Goal: Task Accomplishment & Management: Use online tool/utility

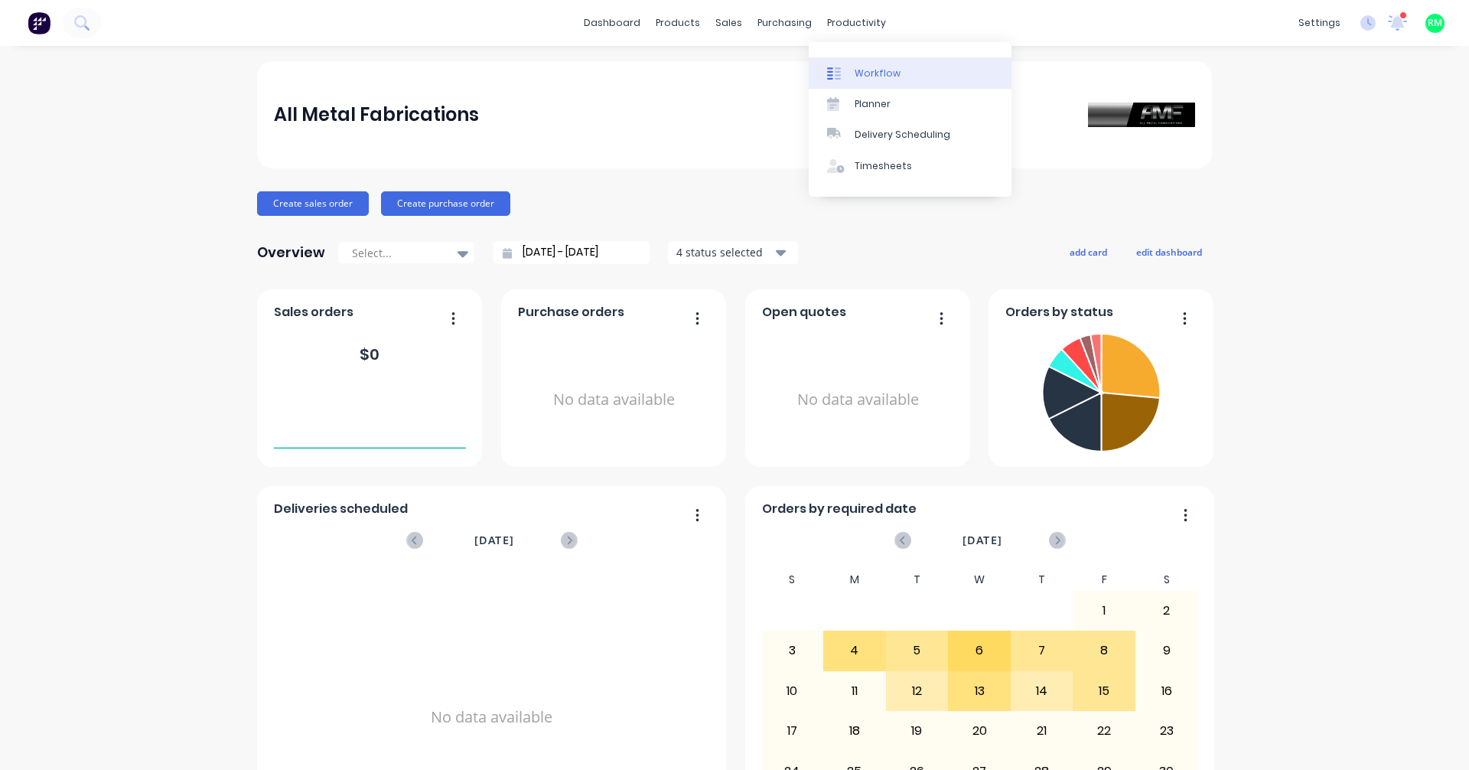
click at [853, 73] on link "Workflow" at bounding box center [910, 72] width 203 height 31
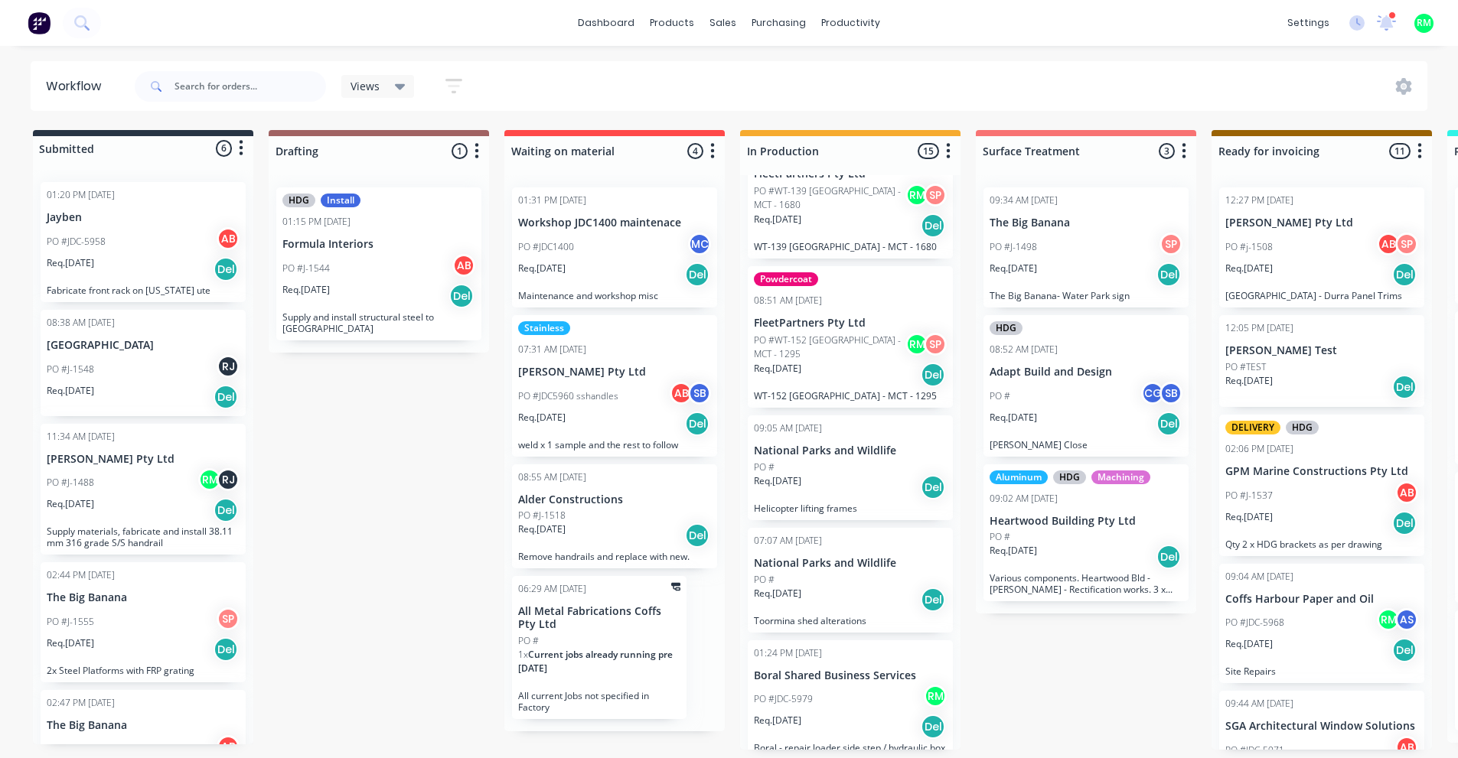
scroll to position [1399, 0]
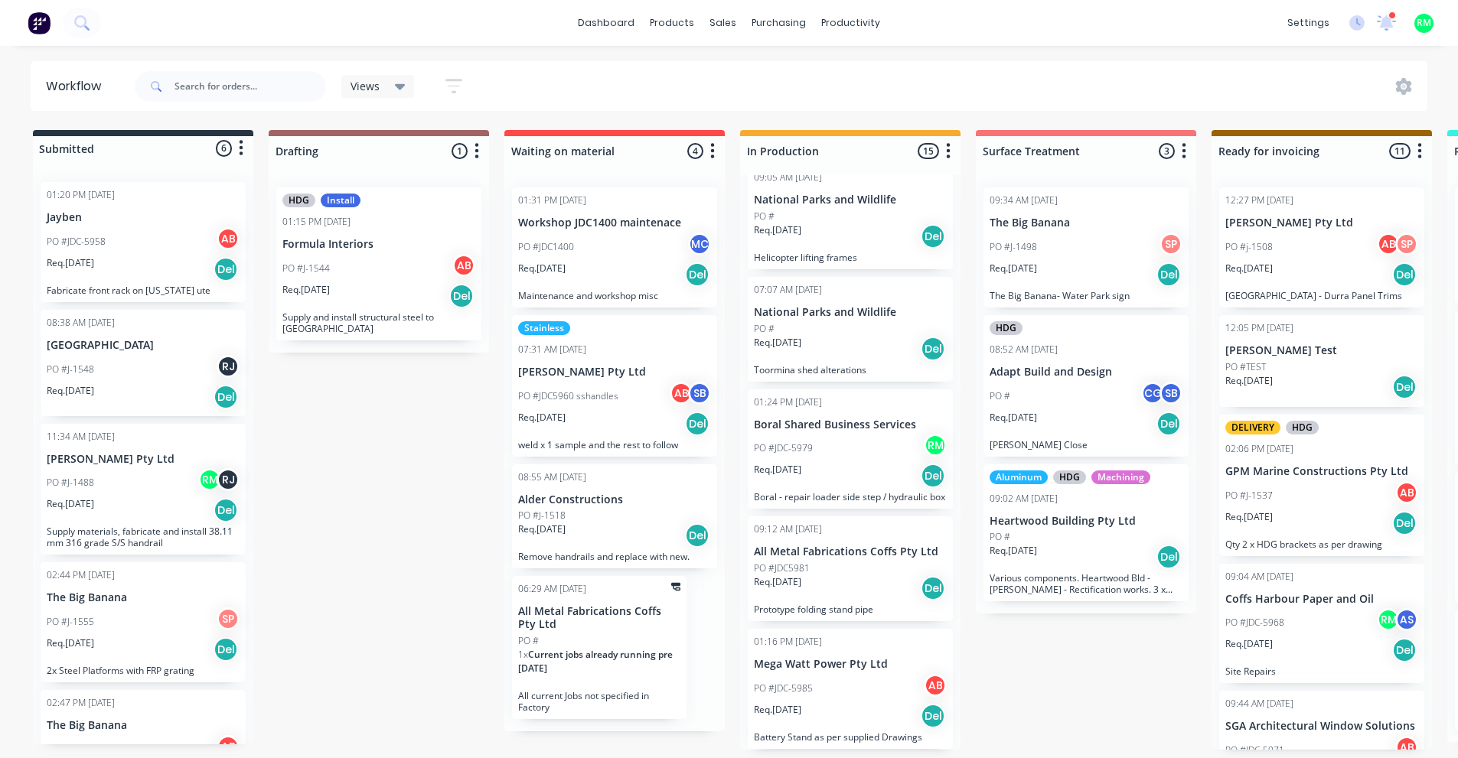
click at [851, 434] on div "PO #JDC-5979 RM" at bounding box center [850, 448] width 193 height 29
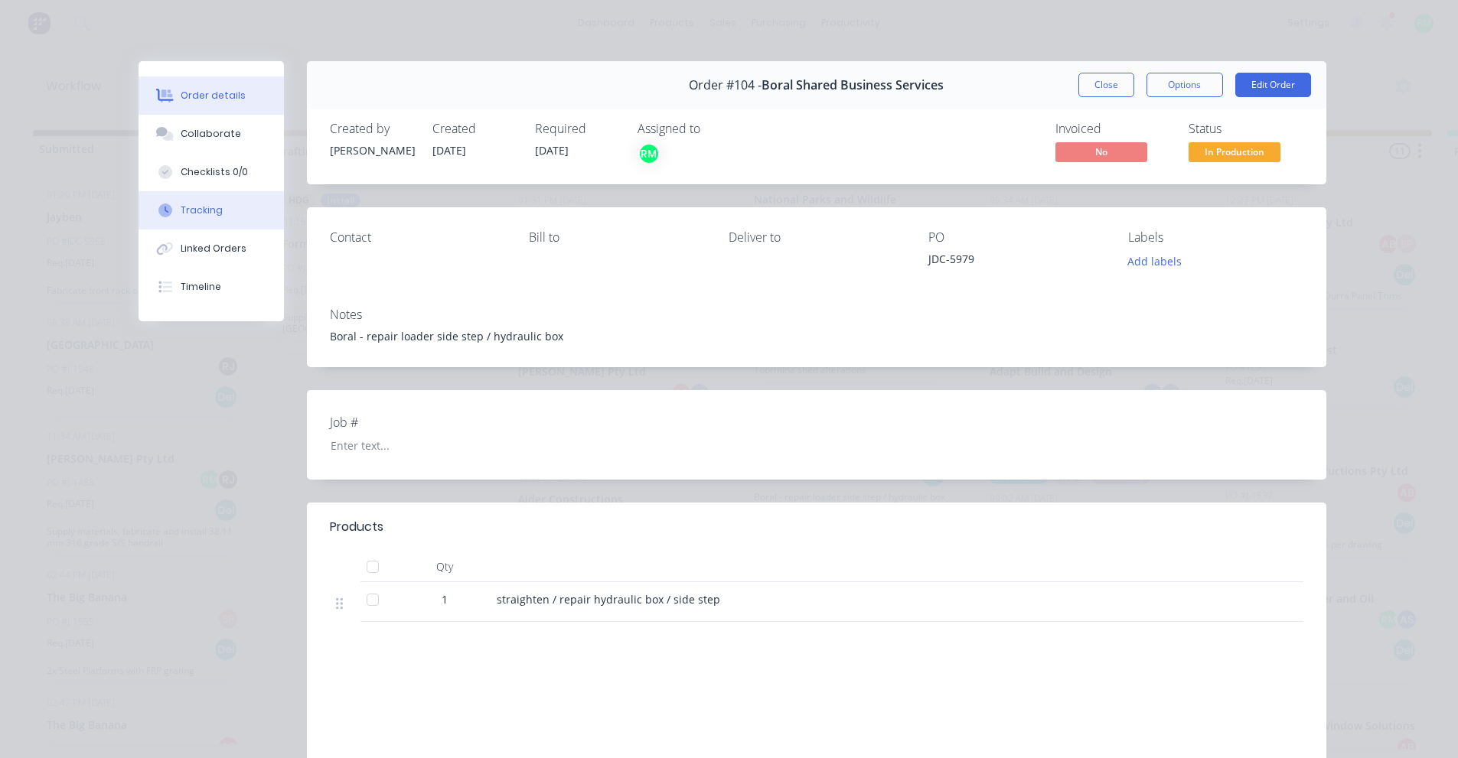
click at [187, 212] on div "Tracking" at bounding box center [202, 211] width 42 height 14
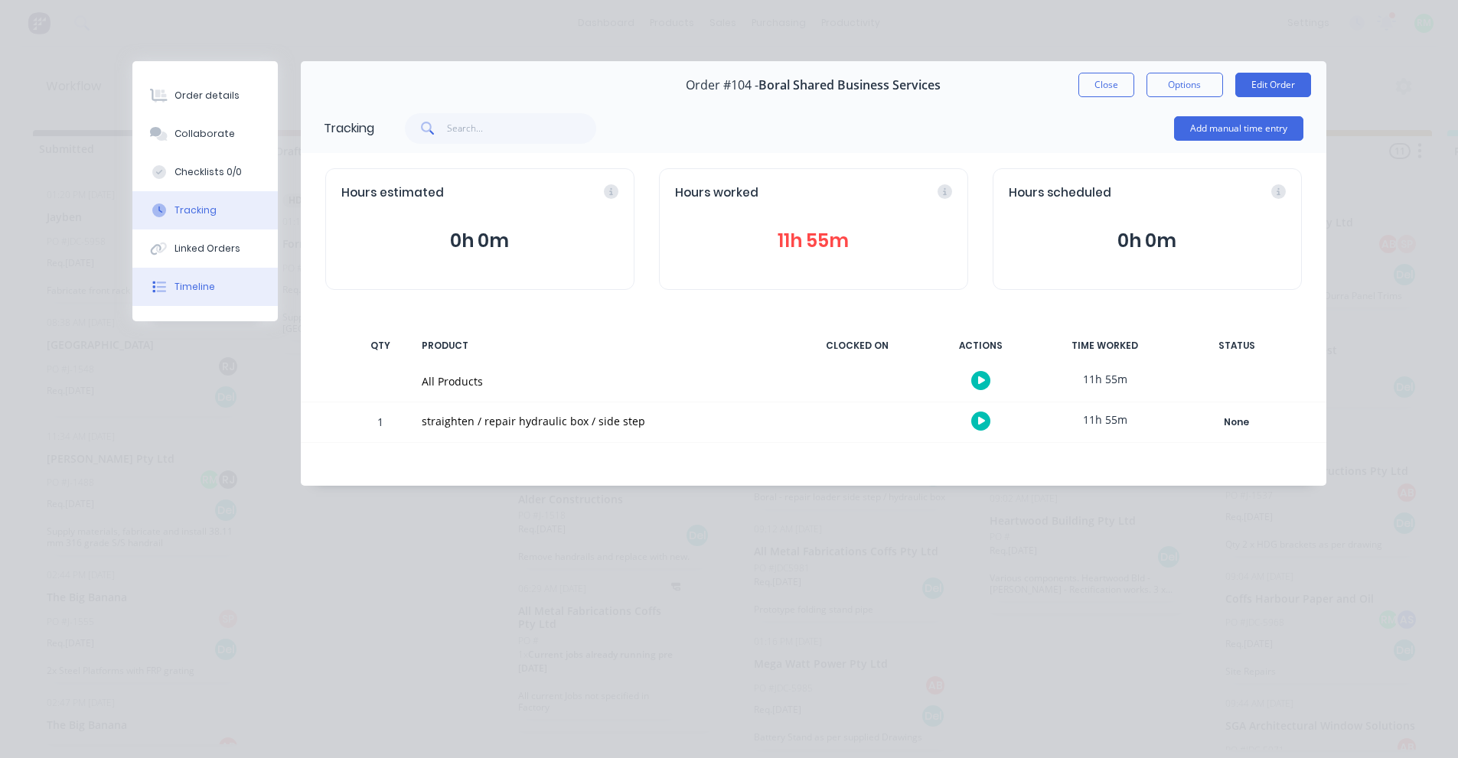
click at [209, 279] on button "Timeline" at bounding box center [204, 287] width 145 height 38
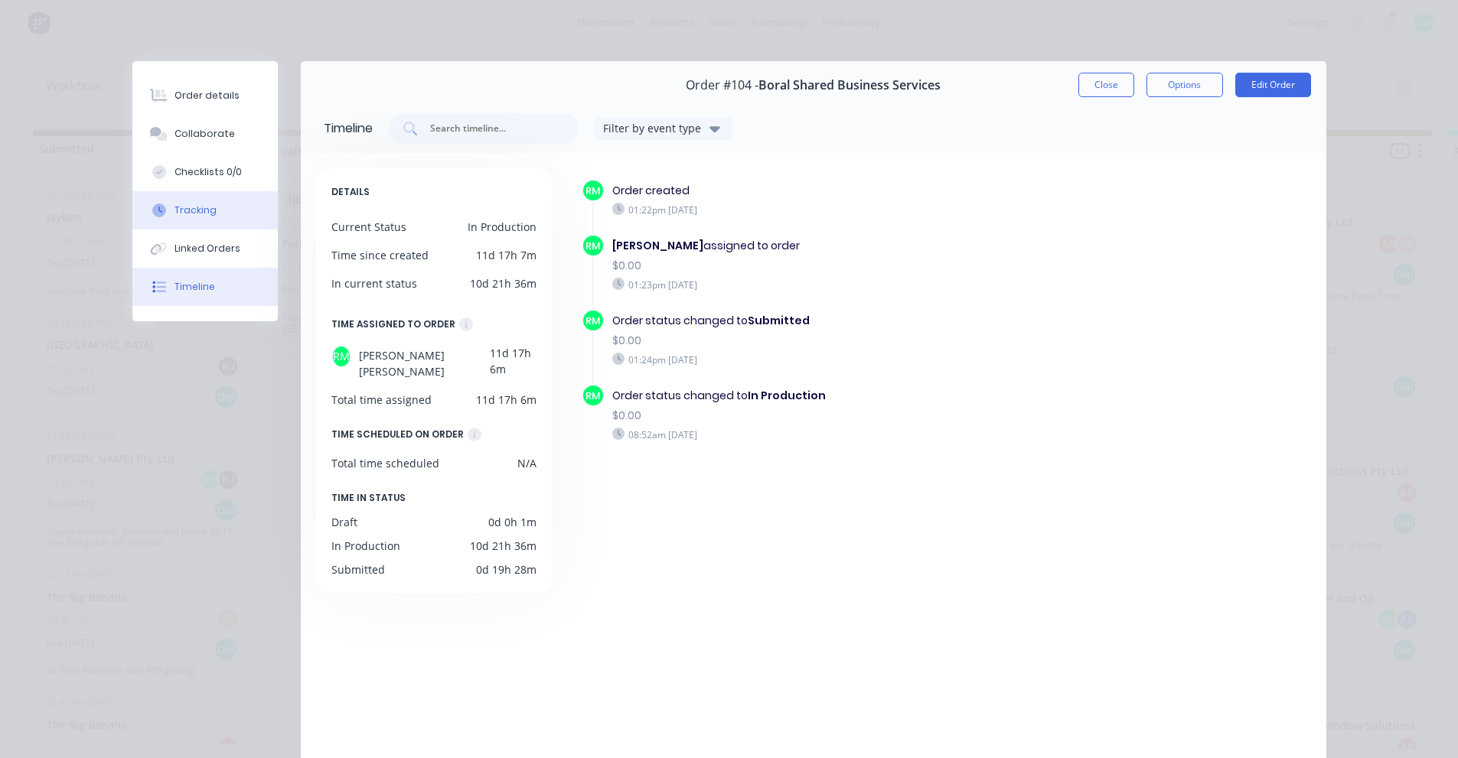
click at [228, 204] on button "Tracking" at bounding box center [204, 210] width 145 height 38
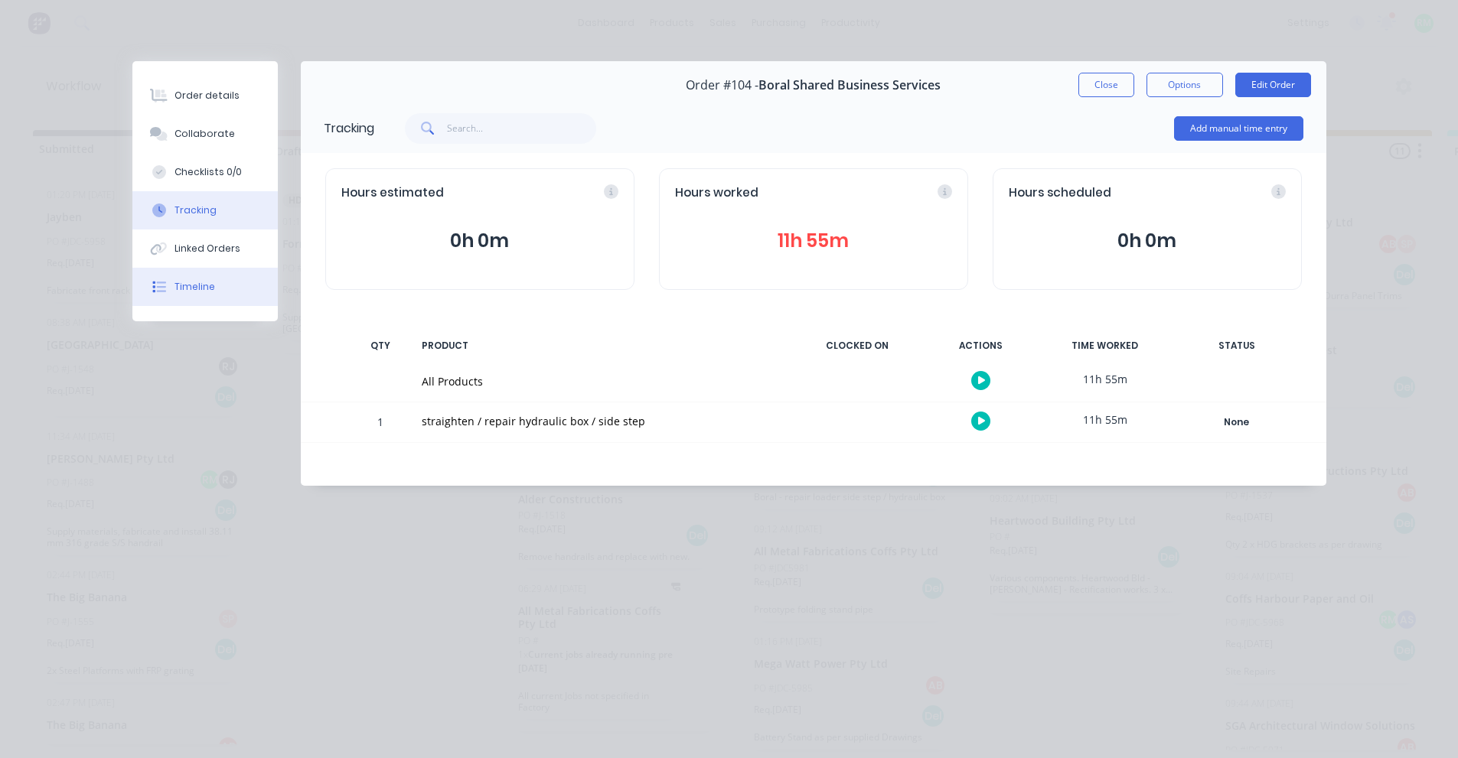
click at [247, 290] on button "Timeline" at bounding box center [204, 287] width 145 height 38
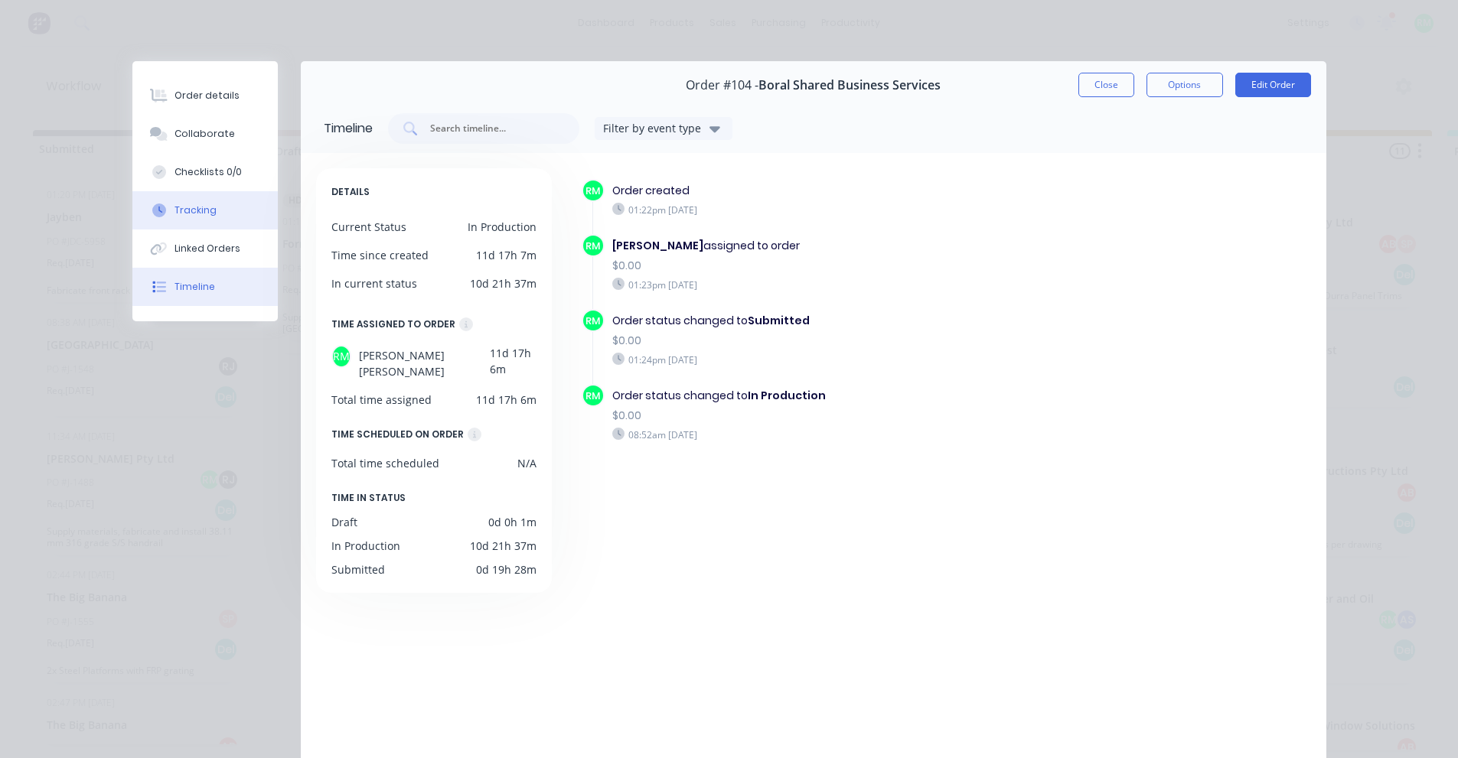
click at [243, 204] on button "Tracking" at bounding box center [204, 210] width 145 height 38
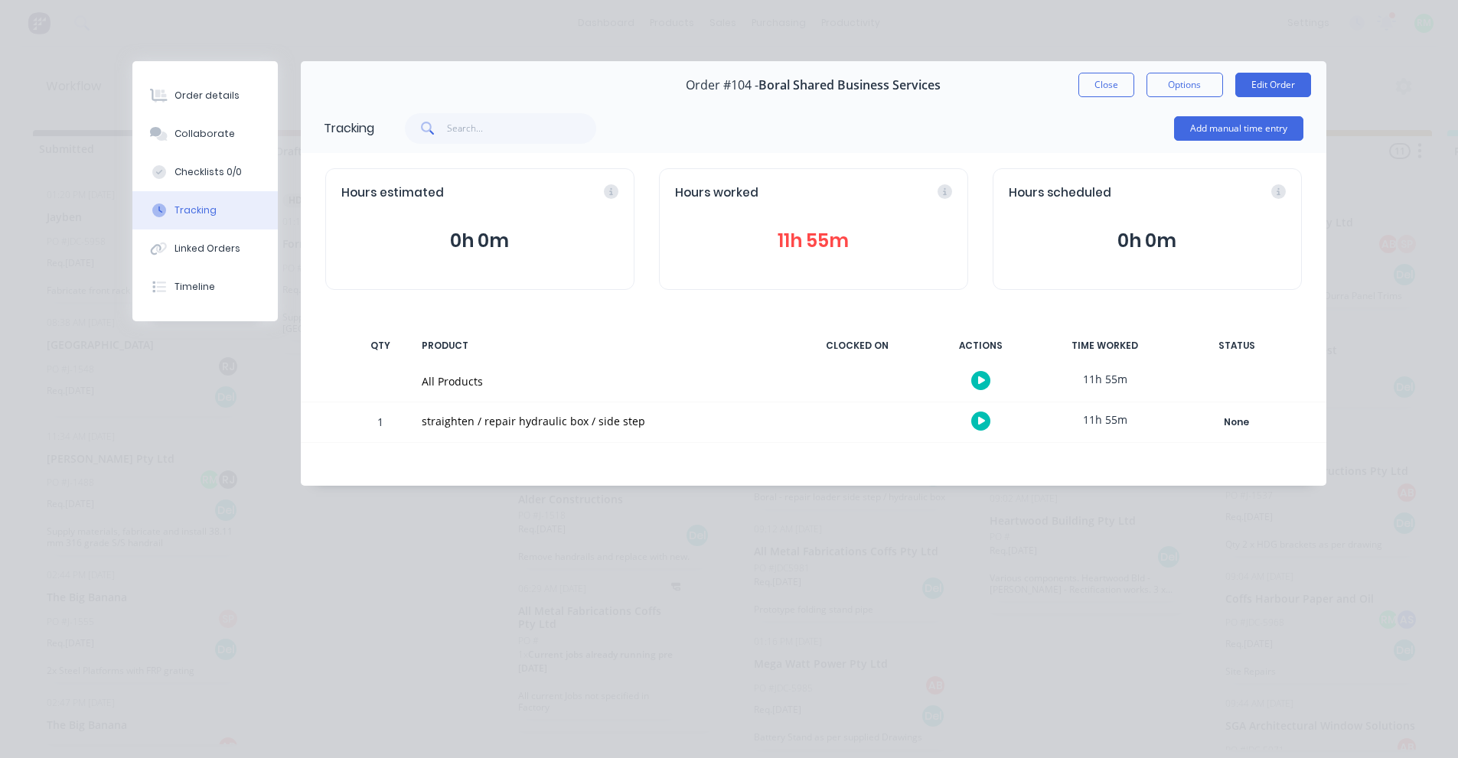
click at [980, 424] on icon "button" at bounding box center [982, 421] width 8 height 8
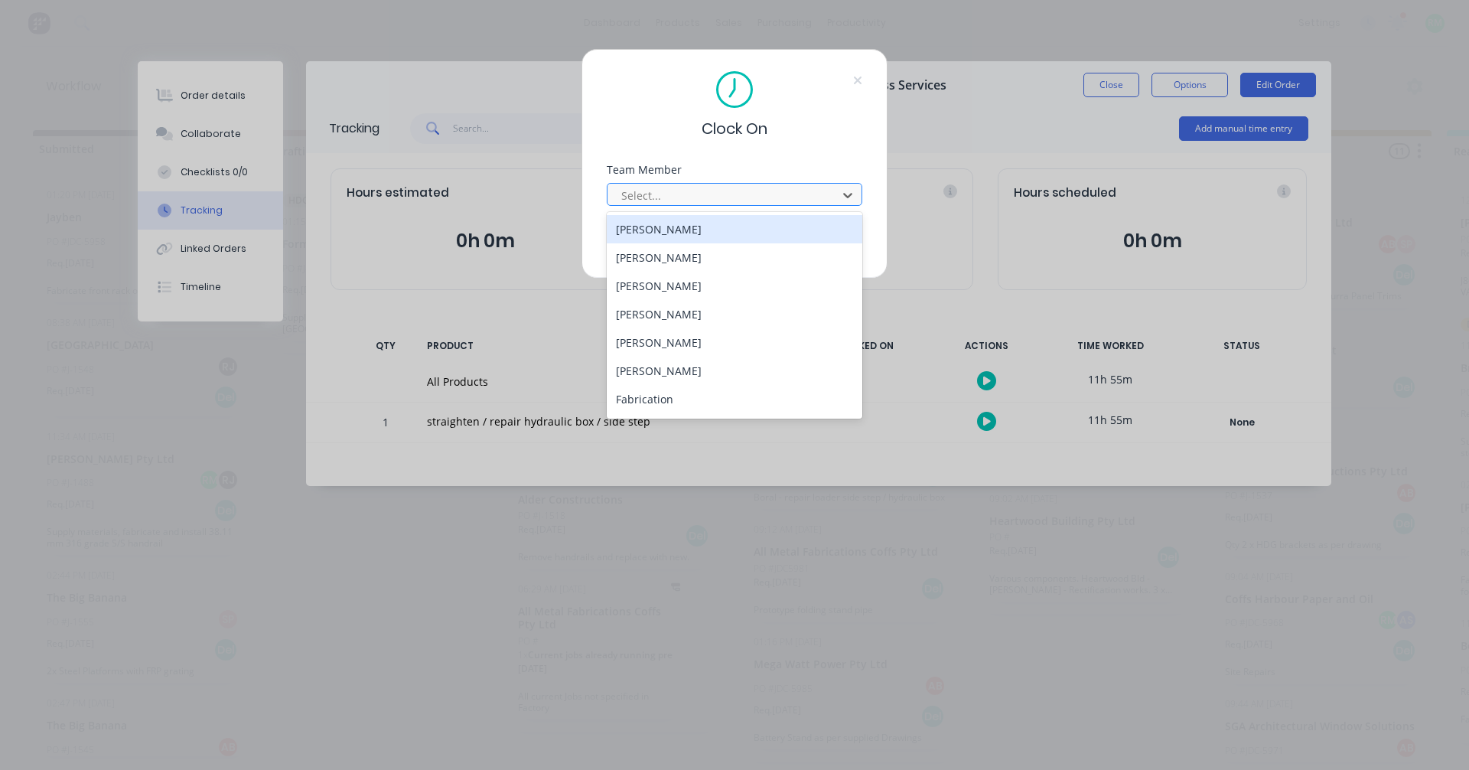
click at [789, 192] on div at bounding box center [725, 195] width 210 height 19
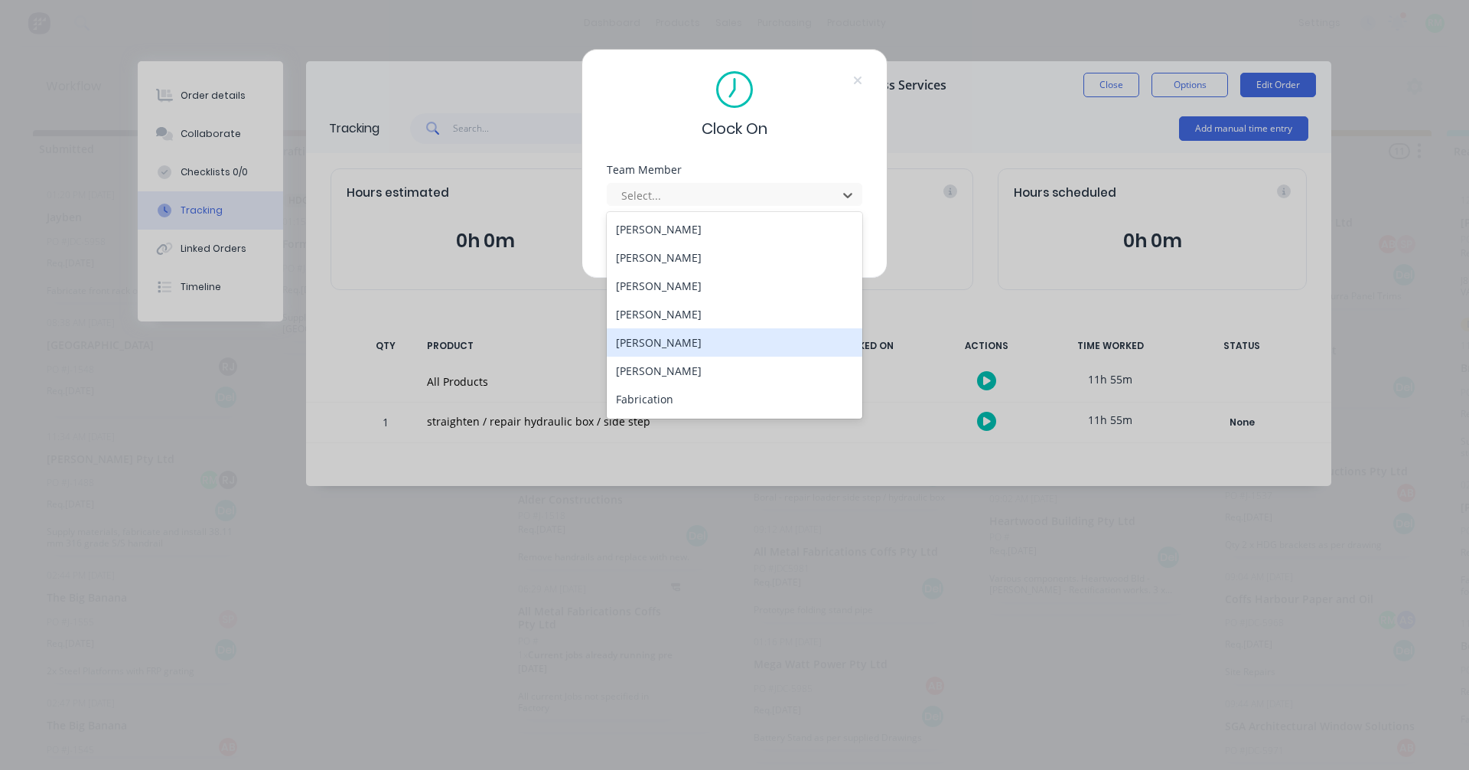
click at [726, 349] on div "[PERSON_NAME]" at bounding box center [735, 342] width 256 height 28
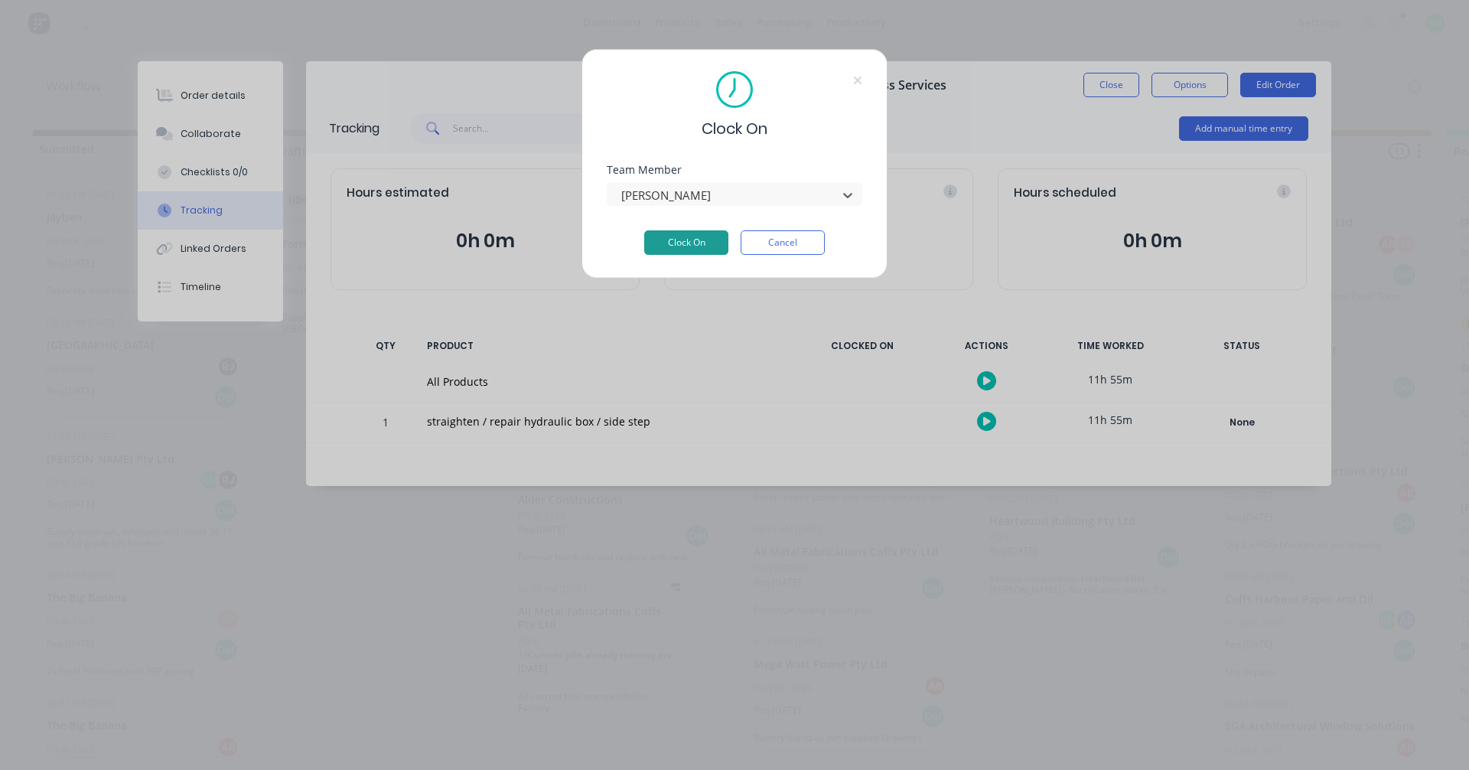
click at [700, 235] on button "Clock On" at bounding box center [686, 242] width 84 height 24
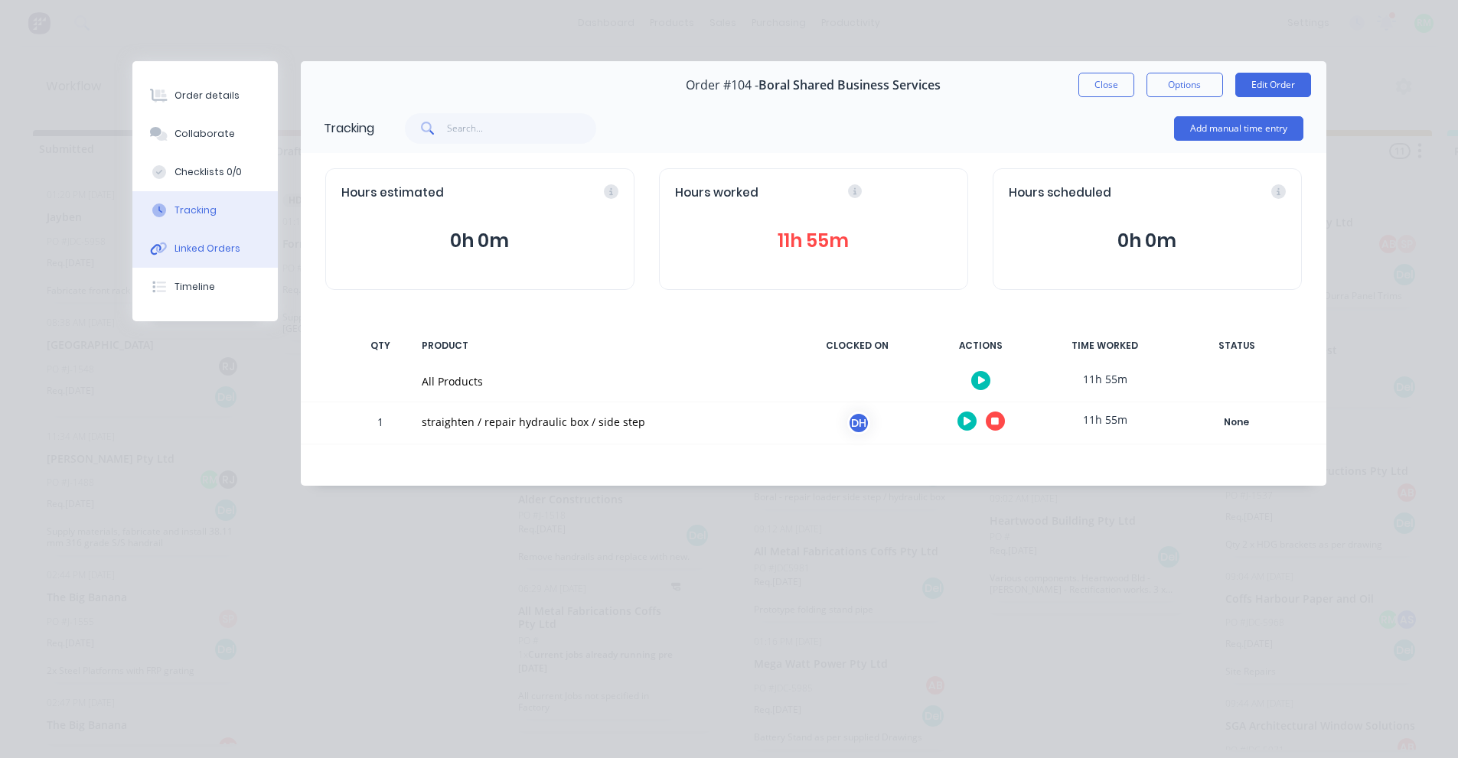
click at [205, 264] on button "Linked Orders" at bounding box center [204, 249] width 145 height 38
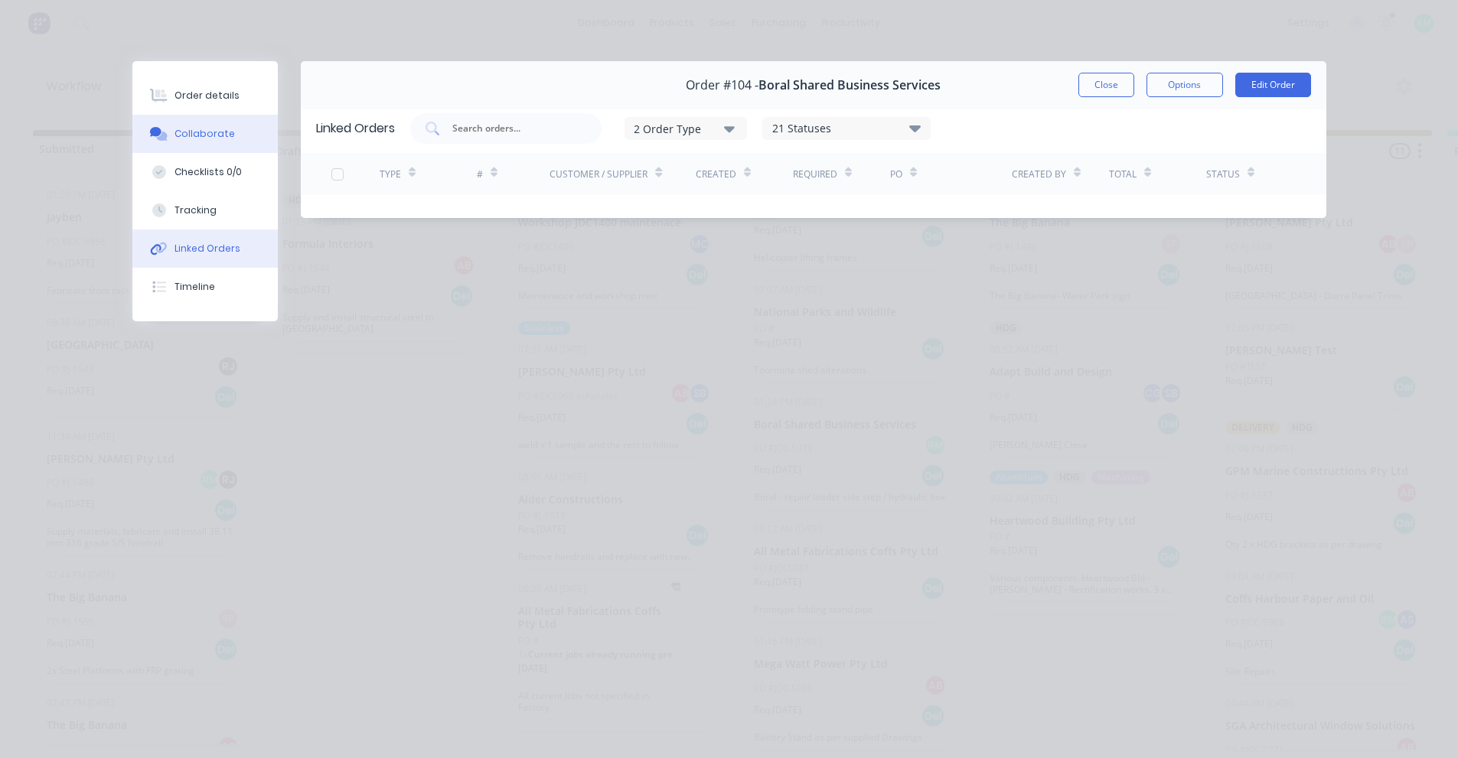
click at [233, 124] on button "Collaborate" at bounding box center [204, 134] width 145 height 38
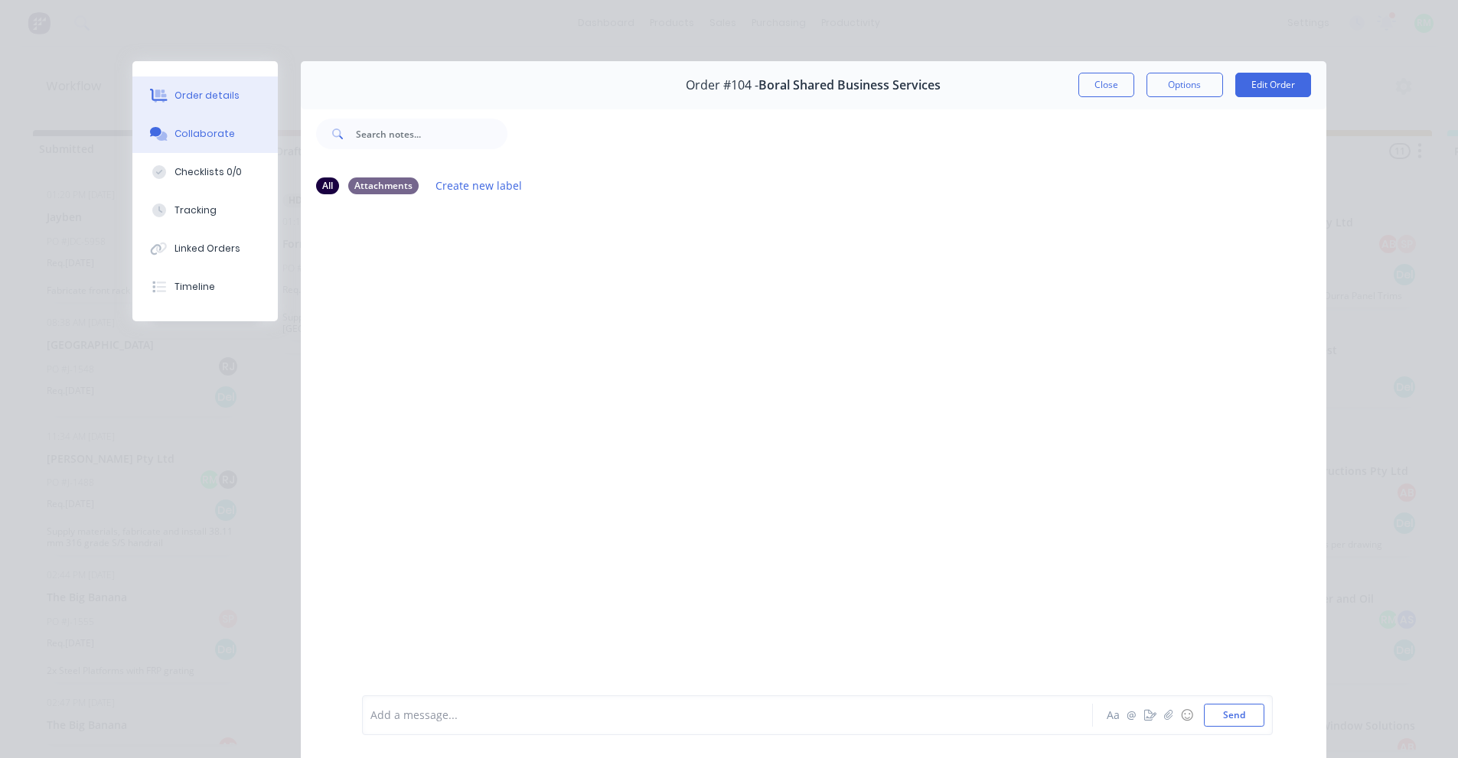
click at [236, 106] on button "Order details" at bounding box center [204, 96] width 145 height 38
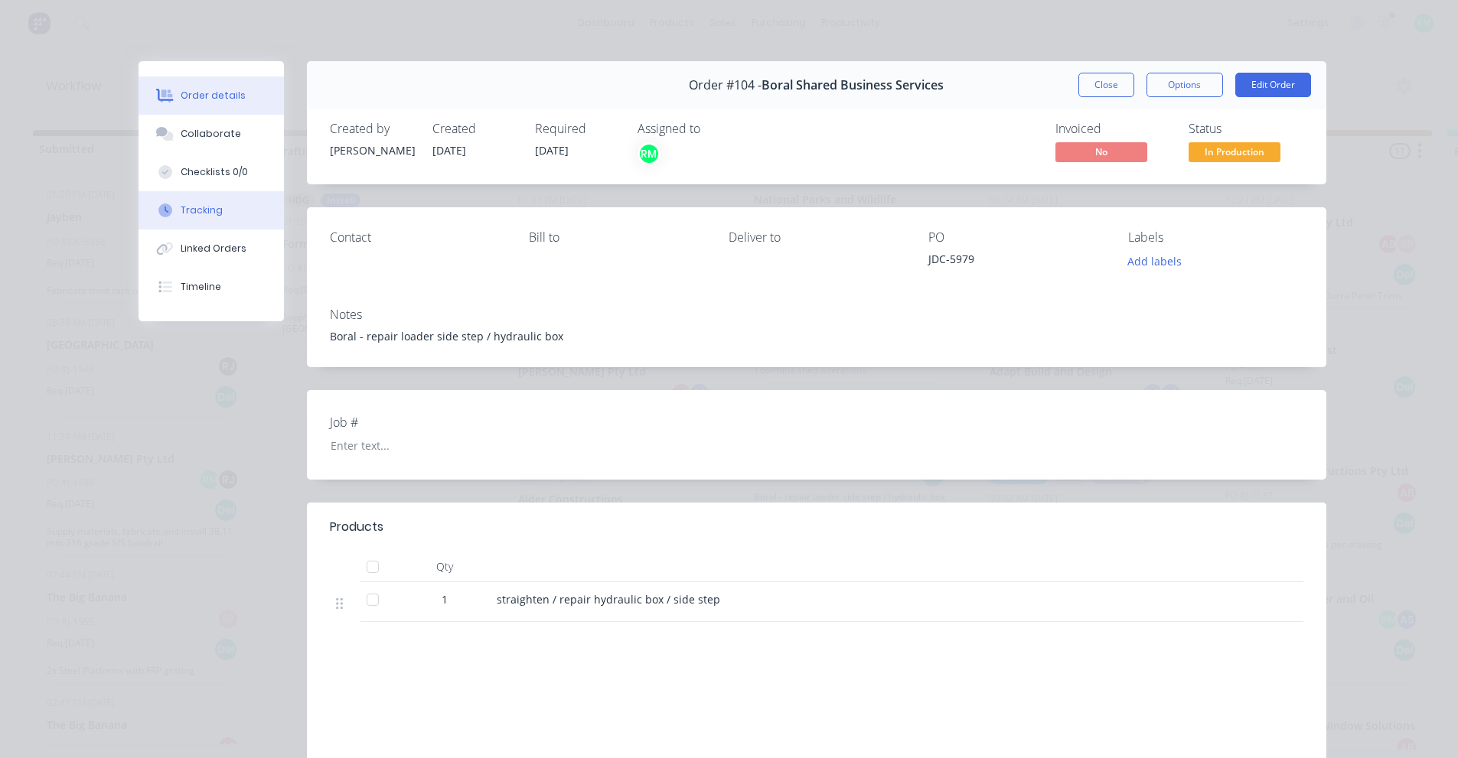
click at [171, 209] on button "Tracking" at bounding box center [211, 210] width 145 height 38
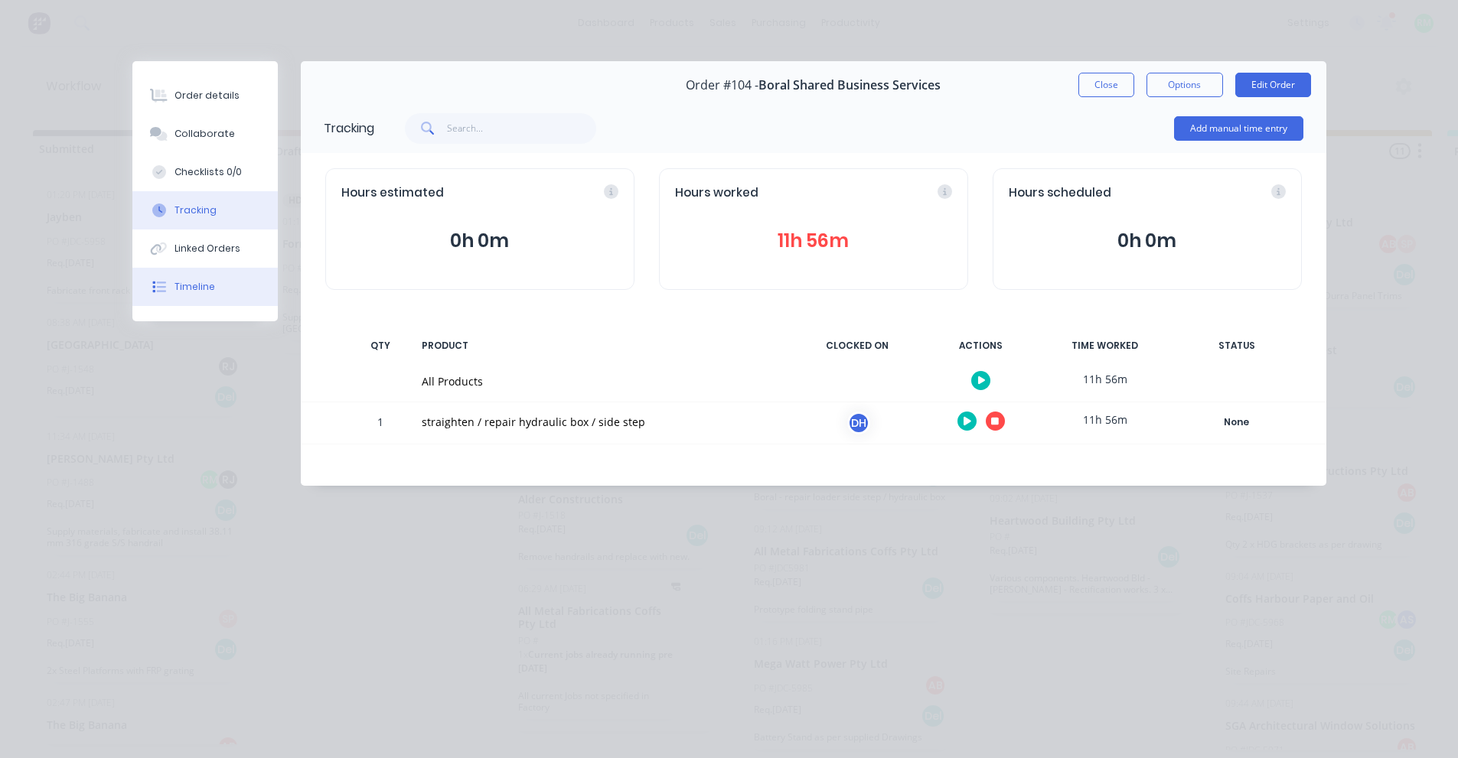
click at [176, 276] on button "Timeline" at bounding box center [204, 287] width 145 height 38
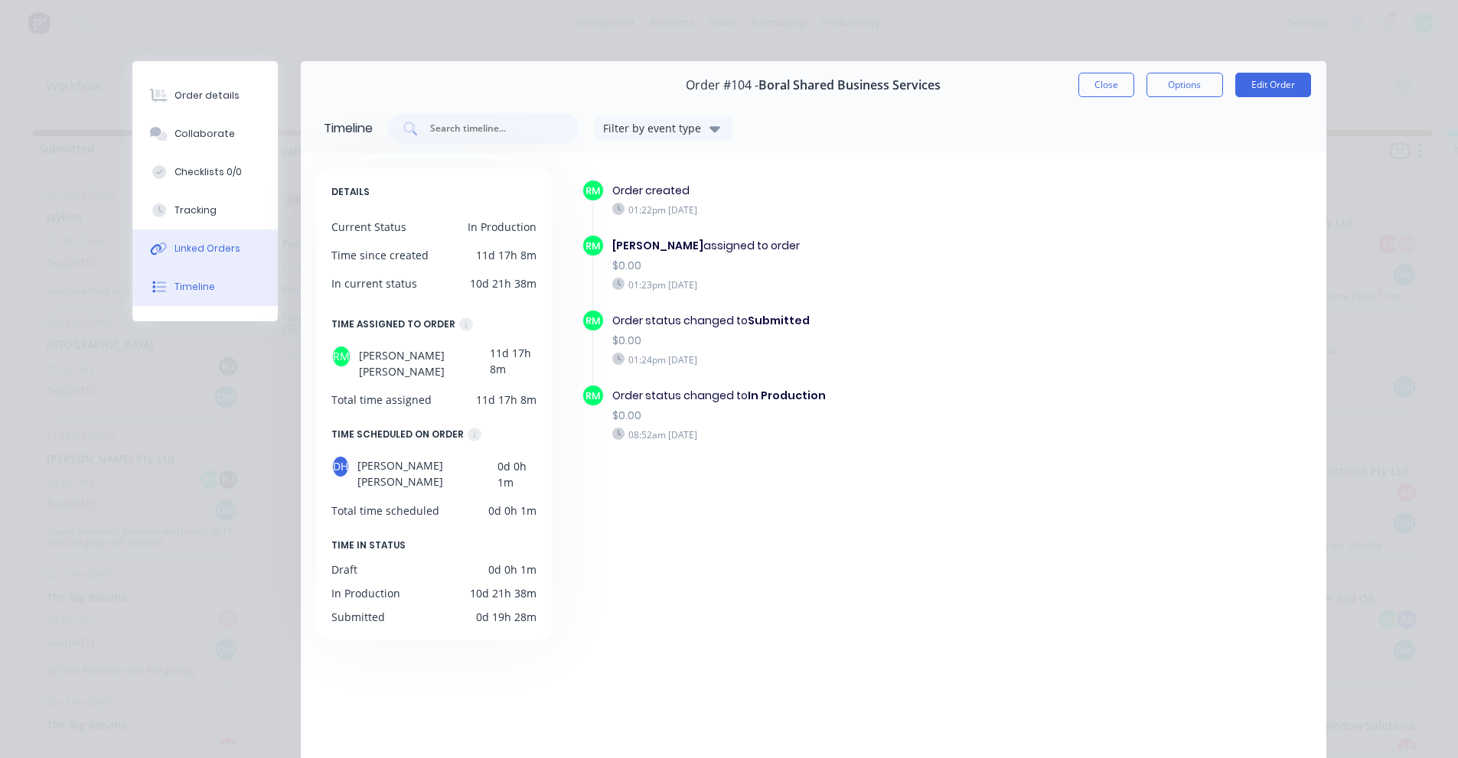
click at [201, 253] on div "Linked Orders" at bounding box center [207, 249] width 66 height 14
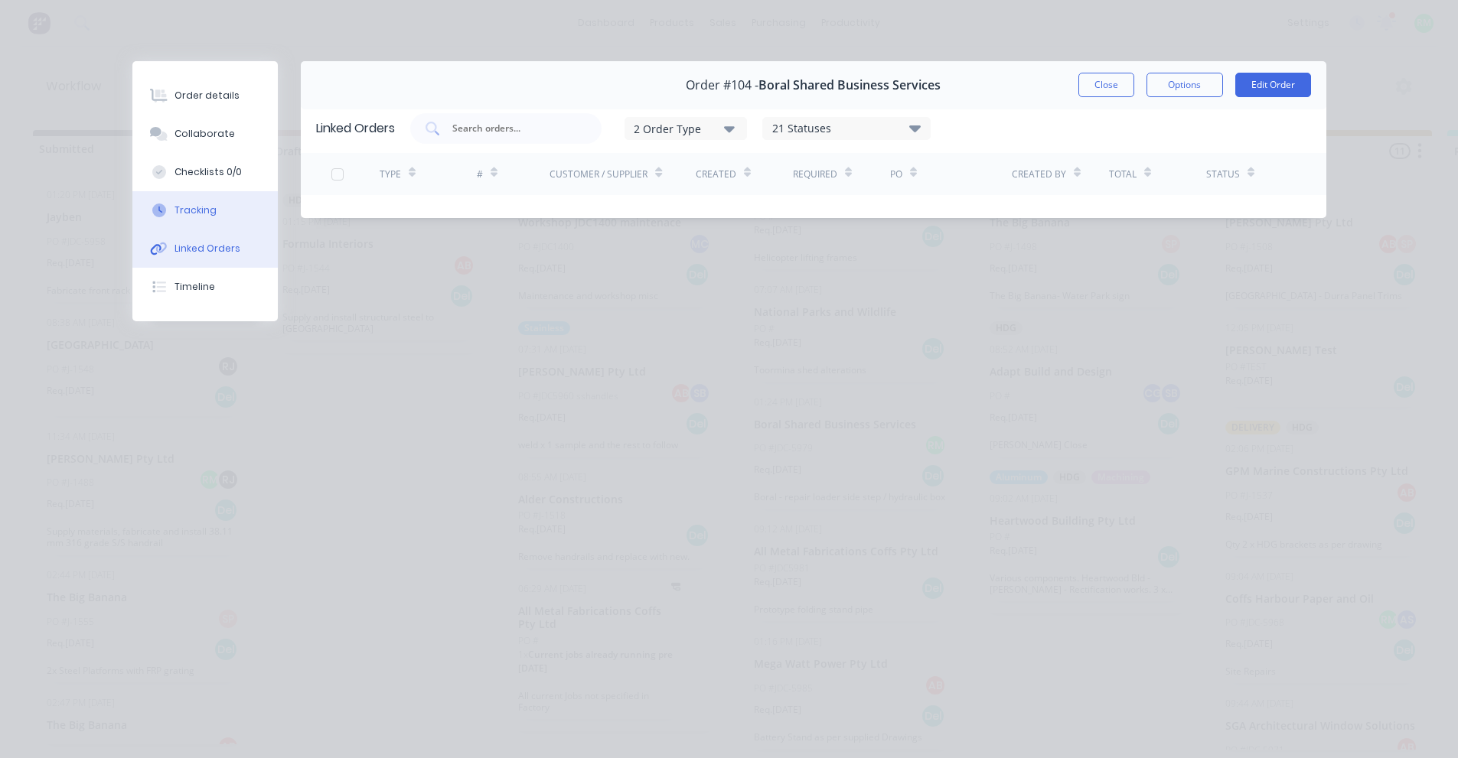
click at [169, 220] on button "Tracking" at bounding box center [204, 210] width 145 height 38
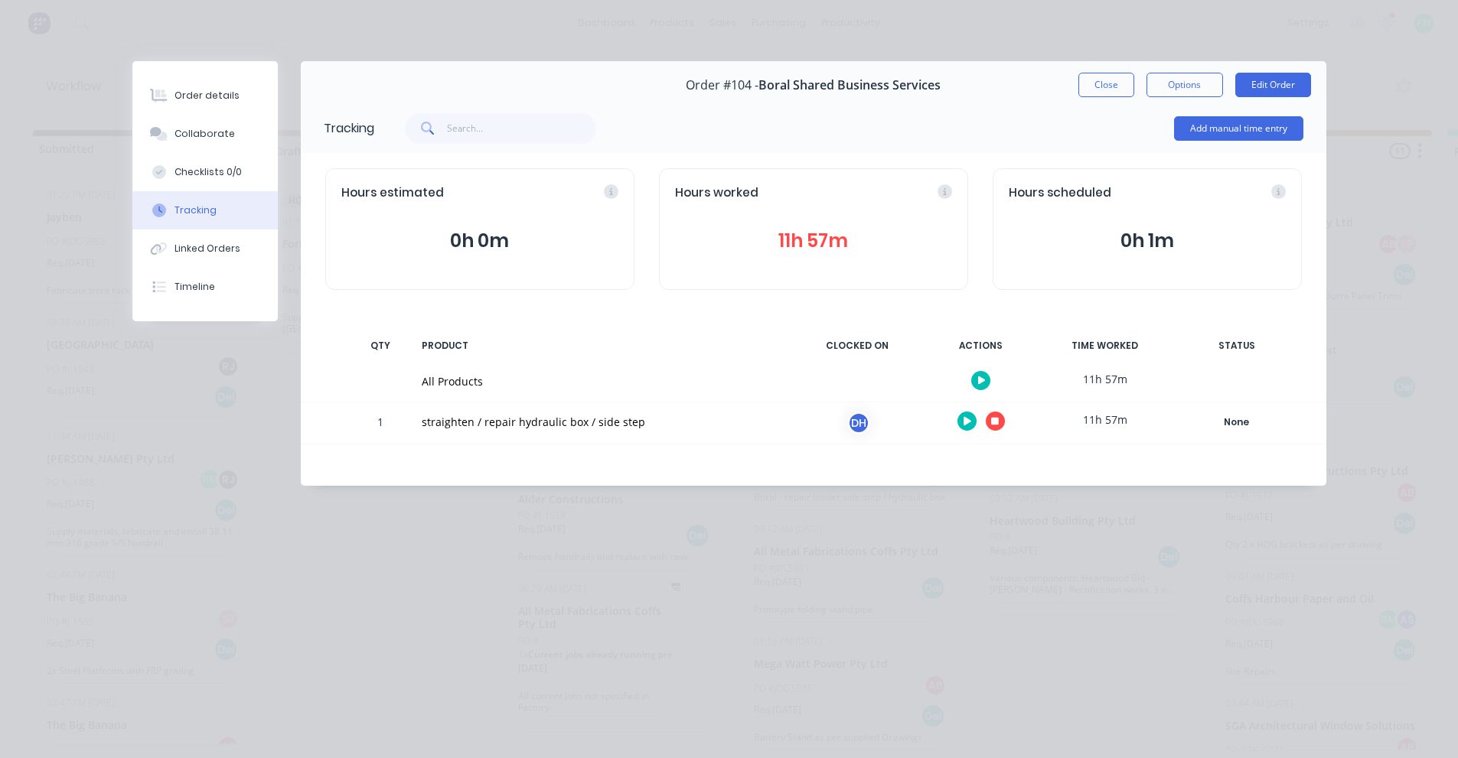
click at [842, 240] on button "11h 57m" at bounding box center [813, 241] width 277 height 29
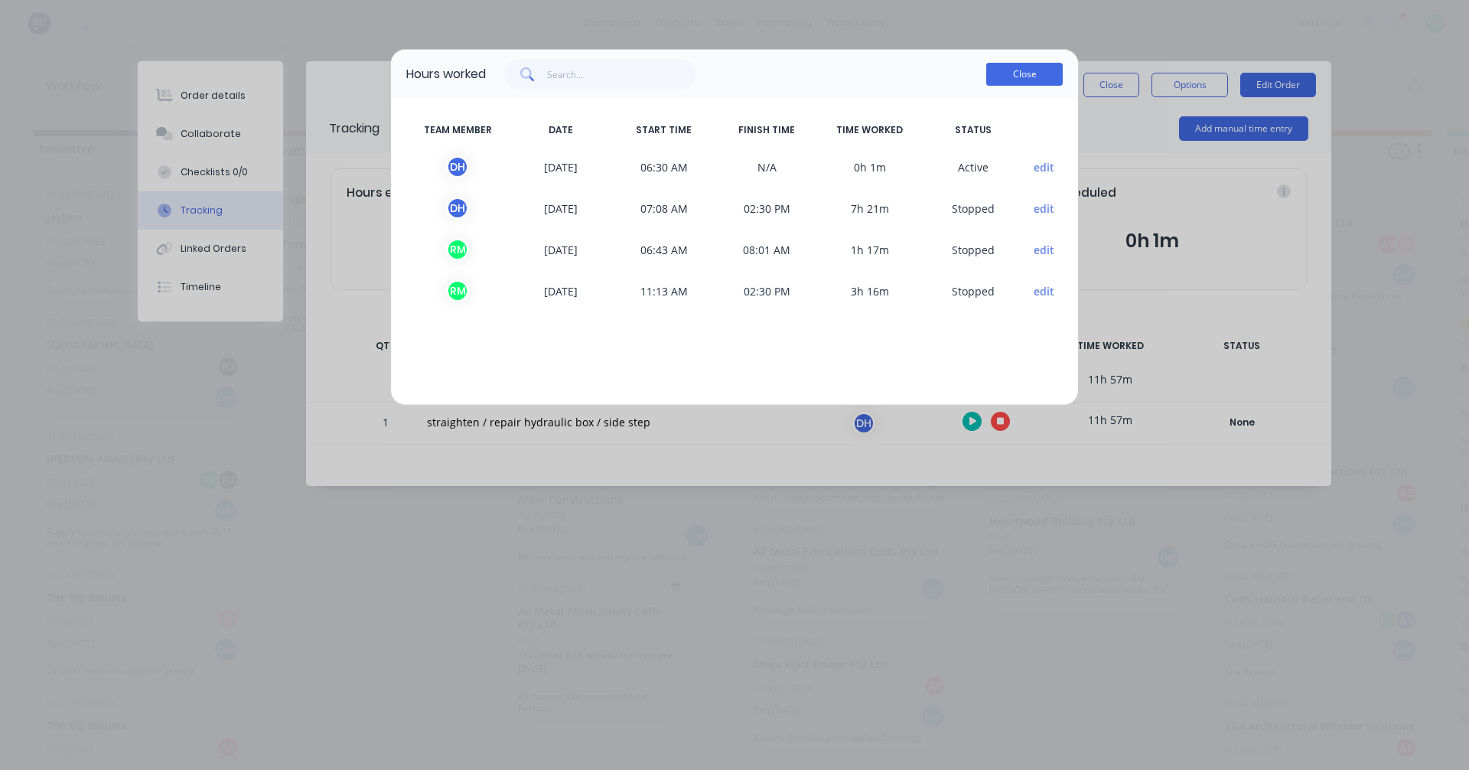
click at [1026, 74] on button "Close" at bounding box center [1024, 74] width 77 height 23
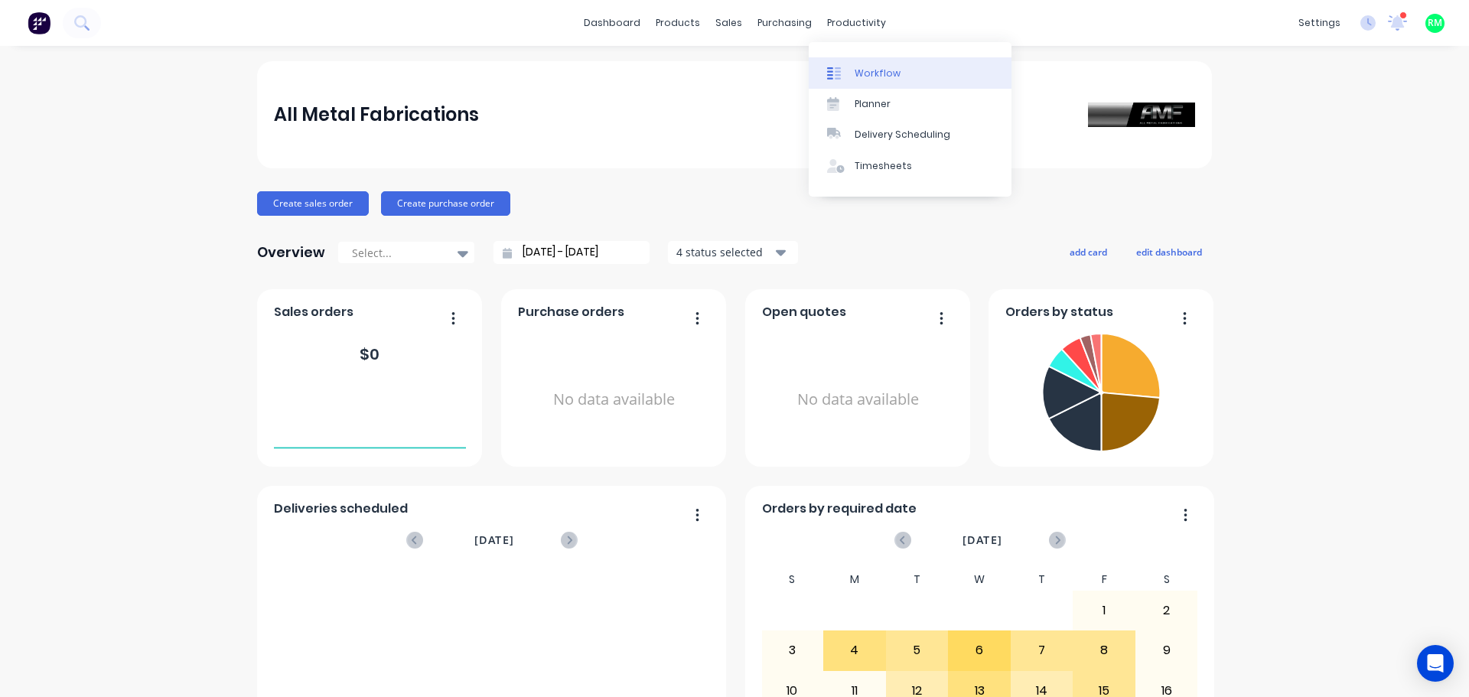
click at [876, 72] on div "Workflow" at bounding box center [878, 74] width 46 height 14
